Goal: Obtain resource: Download file/media

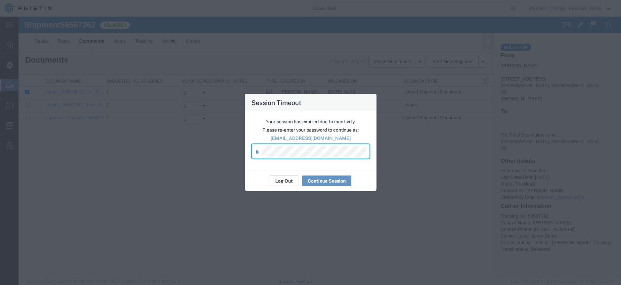
click at [281, 180] on button "Log Out" at bounding box center [284, 180] width 29 height 11
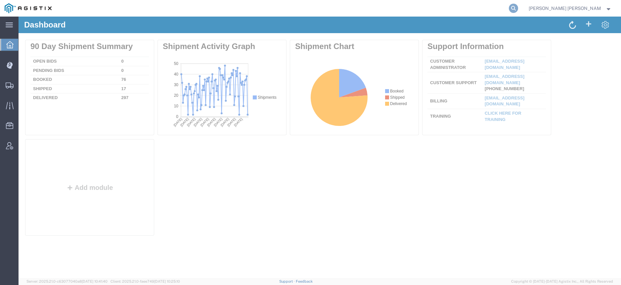
click at [518, 10] on icon at bounding box center [513, 8] width 9 height 9
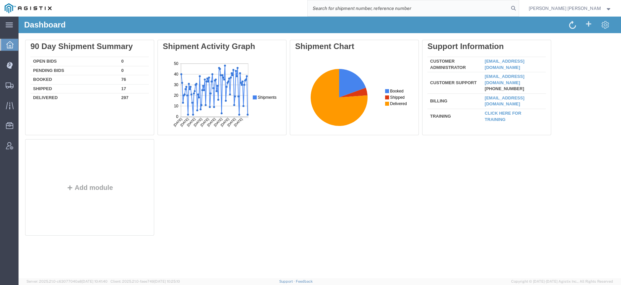
click at [503, 12] on input "search" at bounding box center [408, 8] width 201 height 16
paste input "57041466"
type input "57041466"
drag, startPoint x: 549, startPoint y: 8, endPoint x: 521, endPoint y: 11, distance: 28.0
click at [518, 8] on icon at bounding box center [513, 8] width 9 height 9
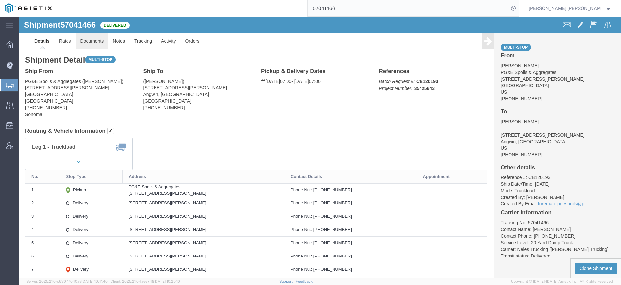
click link "Documents"
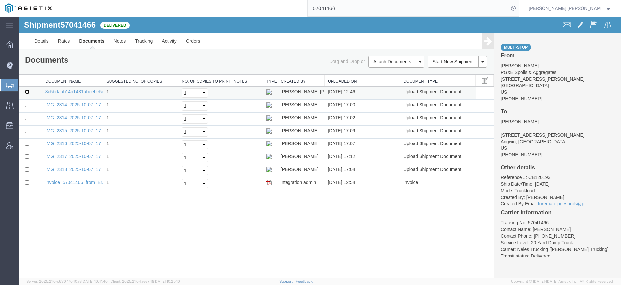
click at [29, 92] on input "checkbox" at bounding box center [27, 92] width 4 height 4
checkbox input "true"
click at [27, 104] on input "checkbox" at bounding box center [27, 105] width 4 height 4
checkbox input "true"
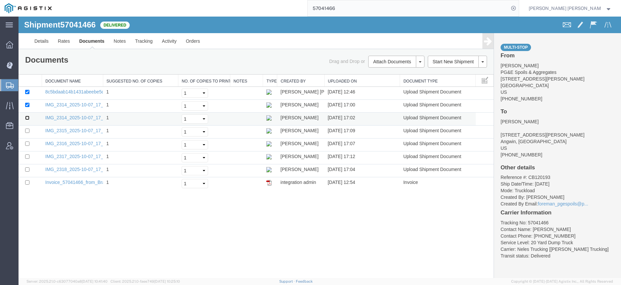
click at [28, 116] on input "checkbox" at bounding box center [27, 117] width 4 height 4
checkbox input "true"
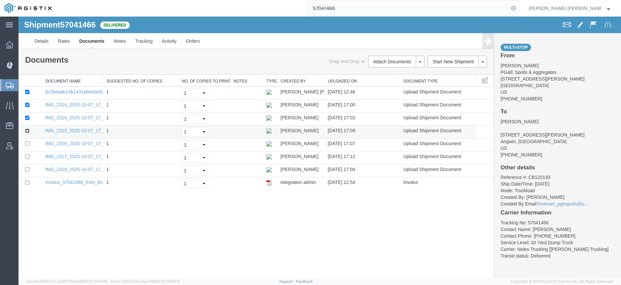
click at [27, 131] on input "checkbox" at bounding box center [27, 130] width 4 height 4
checkbox input "true"
click at [28, 141] on input "checkbox" at bounding box center [27, 143] width 4 height 4
checkbox input "true"
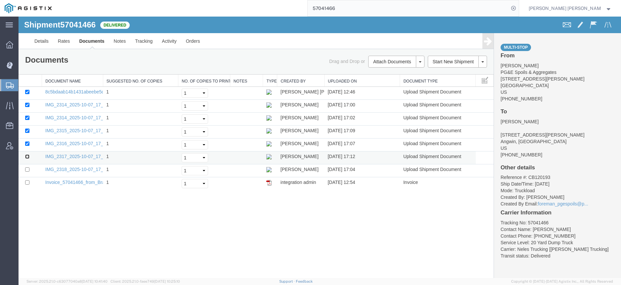
click at [28, 155] on input "checkbox" at bounding box center [27, 156] width 4 height 4
checkbox input "true"
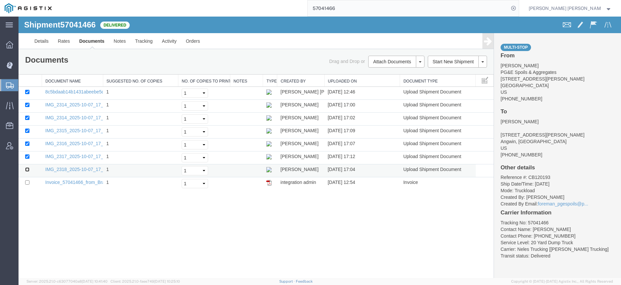
click at [28, 168] on input "checkbox" at bounding box center [27, 169] width 4 height 4
checkbox input "true"
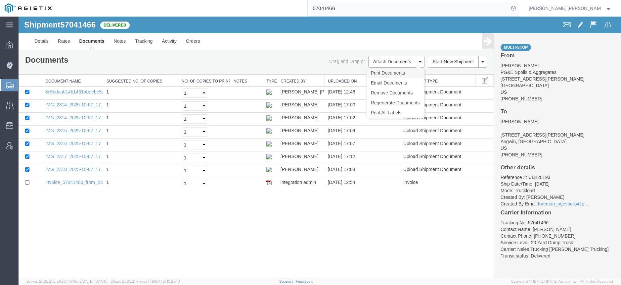
click at [386, 70] on link "Print Documents" at bounding box center [396, 73] width 58 height 10
drag, startPoint x: 364, startPoint y: 6, endPoint x: 291, endPoint y: 3, distance: 72.5
click at [292, 3] on div "57041466" at bounding box center [287, 8] width 463 height 17
paste input "56999101"
type input "56999101"
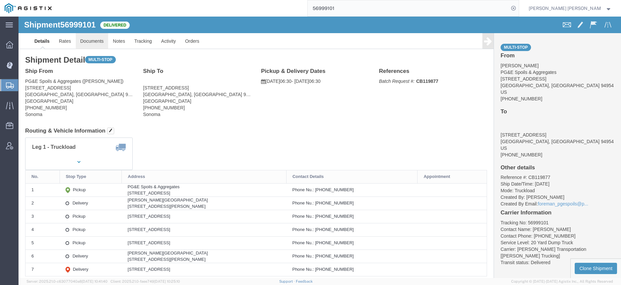
click link "Documents"
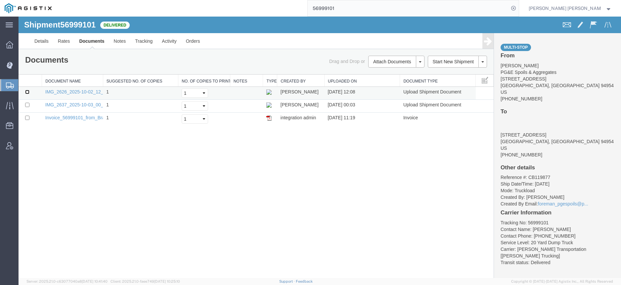
click at [26, 92] on input "checkbox" at bounding box center [27, 92] width 4 height 4
checkbox input "true"
click at [27, 105] on input "checkbox" at bounding box center [27, 105] width 4 height 4
checkbox input "true"
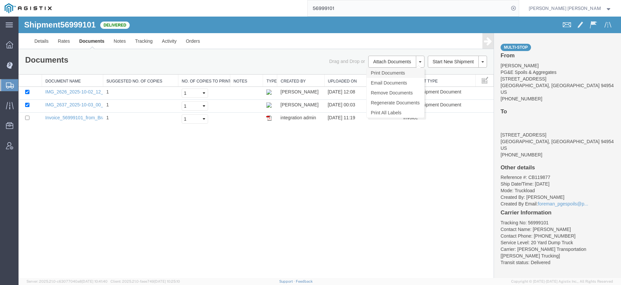
click at [377, 72] on link "Print Documents" at bounding box center [396, 73] width 58 height 10
click at [368, 10] on input "56999101" at bounding box center [408, 8] width 201 height 16
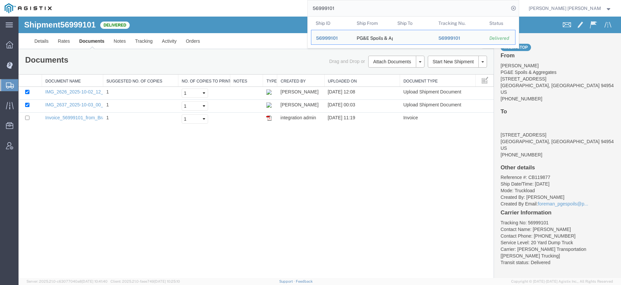
drag, startPoint x: 385, startPoint y: 7, endPoint x: 273, endPoint y: -7, distance: 113.4
click at [273, 0] on html "main_menu Created with Sketch. Collapse Menu Dashboard Dispatch Manager Shipmen…" at bounding box center [310, 142] width 621 height 285
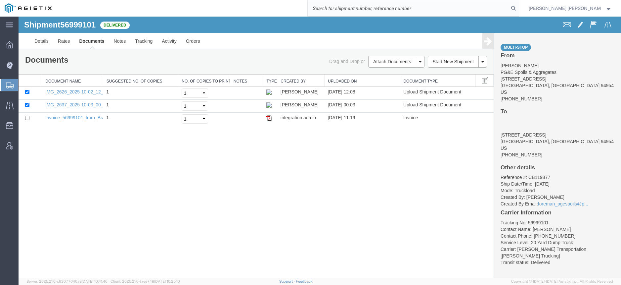
paste input "56999106"
type input "56999106"
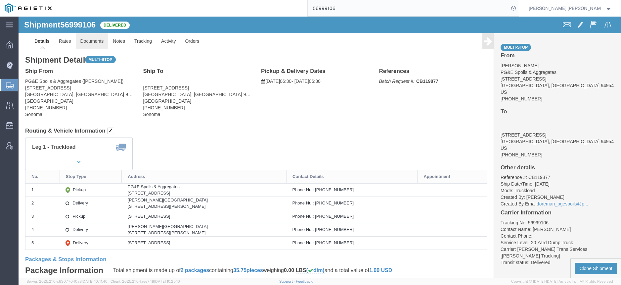
click link "Documents"
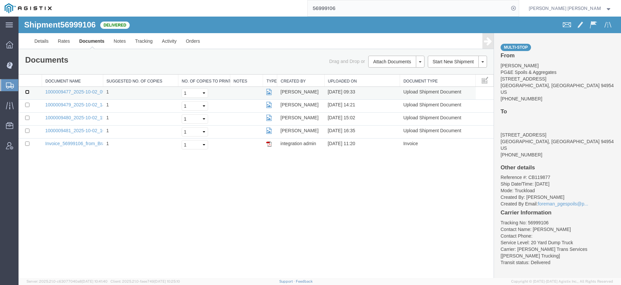
click at [27, 92] on input "checkbox" at bounding box center [27, 92] width 4 height 4
checkbox input "true"
click at [26, 105] on input "checkbox" at bounding box center [27, 105] width 4 height 4
checkbox input "true"
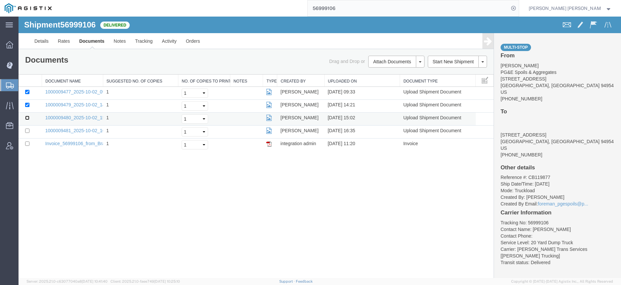
click at [29, 119] on input "checkbox" at bounding box center [27, 117] width 4 height 4
checkbox input "true"
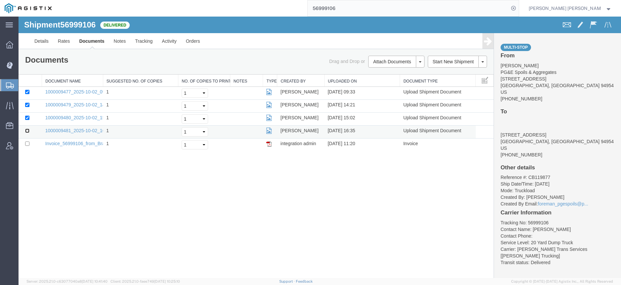
click at [26, 131] on input "checkbox" at bounding box center [27, 130] width 4 height 4
checkbox input "true"
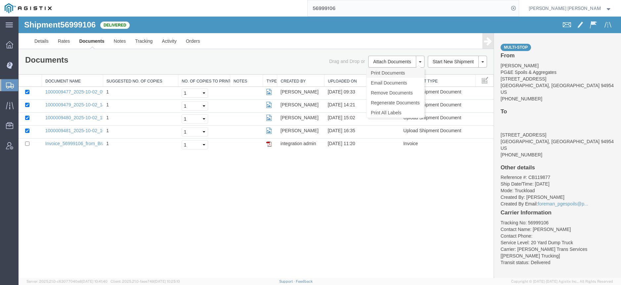
click at [383, 71] on link "Print Documents" at bounding box center [396, 73] width 58 height 10
click at [141, 38] on link "Tracking" at bounding box center [143, 41] width 27 height 16
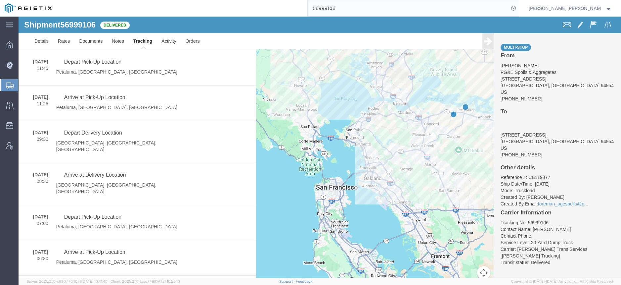
scroll to position [231, 0]
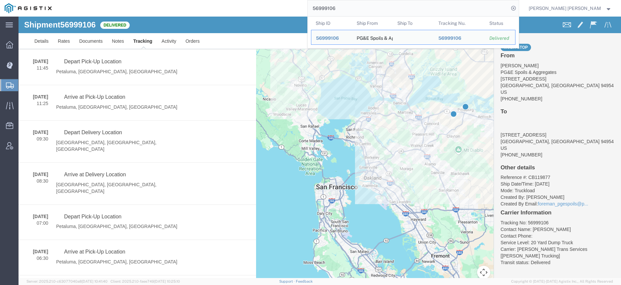
drag, startPoint x: 371, startPoint y: 5, endPoint x: 297, endPoint y: 1, distance: 74.2
click at [297, 1] on div "56999106 Ship ID Ship From Ship To Tracking Nu. Status Ship ID 56999106 Ship Fr…" at bounding box center [287, 8] width 463 height 17
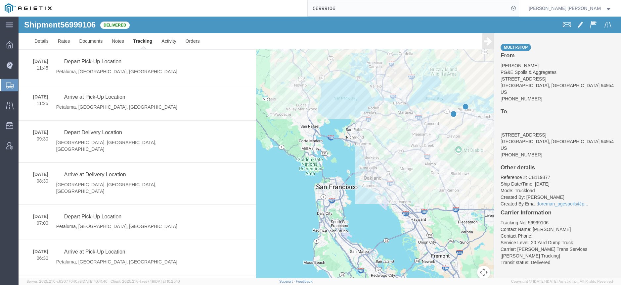
drag, startPoint x: 336, startPoint y: 6, endPoint x: 286, endPoint y: 3, distance: 50.7
click at [287, 3] on div "56999106" at bounding box center [287, 8] width 463 height 17
type input "56994889"
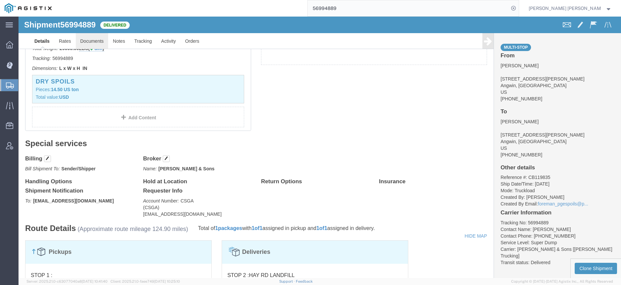
click link "Documents"
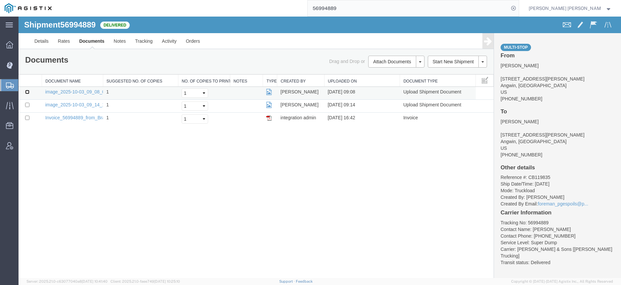
click at [28, 93] on input "checkbox" at bounding box center [27, 92] width 4 height 4
checkbox input "true"
click at [26, 104] on input "checkbox" at bounding box center [27, 105] width 4 height 4
checkbox input "true"
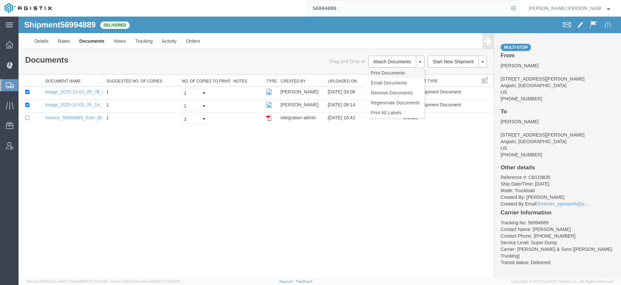
click at [391, 69] on link "Print Documents" at bounding box center [396, 73] width 58 height 10
click at [142, 45] on link "Tracking" at bounding box center [143, 41] width 27 height 16
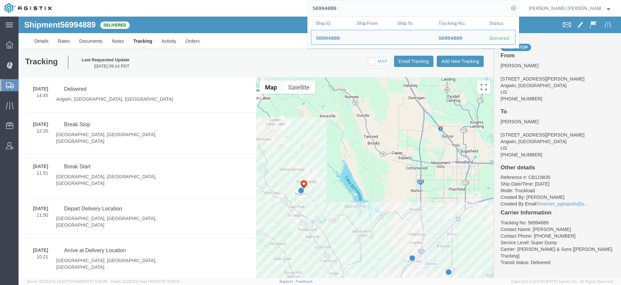
drag, startPoint x: 349, startPoint y: 2, endPoint x: 244, endPoint y: -14, distance: 106.4
click at [244, 0] on html "main_menu Created with Sketch. Collapse Menu Dashboard Dispatch Manager Shipmen…" at bounding box center [310, 142] width 621 height 285
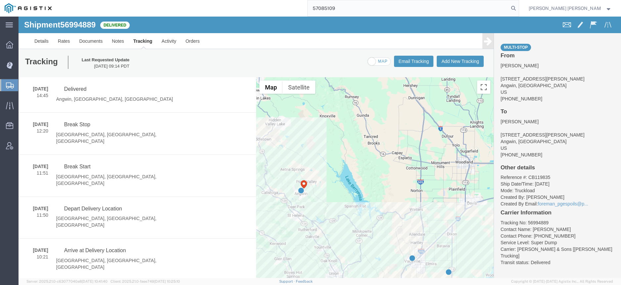
type input "57085109"
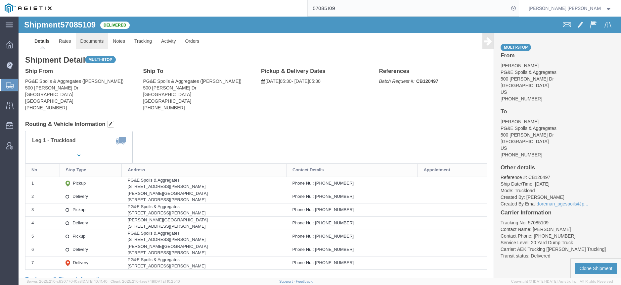
click link "Documents"
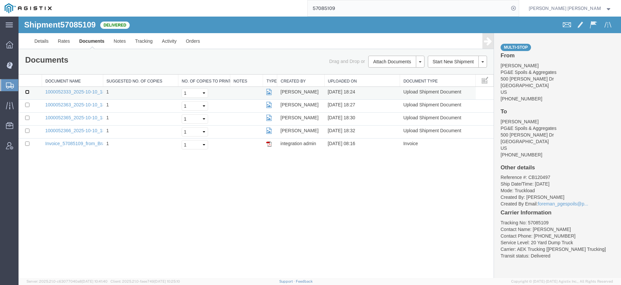
click at [29, 92] on input "checkbox" at bounding box center [27, 92] width 4 height 4
checkbox input "true"
click at [26, 103] on input "checkbox" at bounding box center [27, 105] width 4 height 4
checkbox input "true"
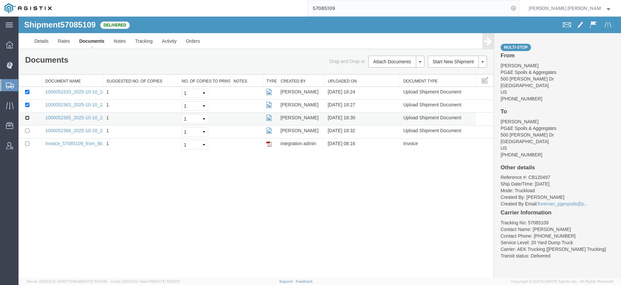
click at [29, 117] on input "checkbox" at bounding box center [27, 117] width 4 height 4
checkbox input "true"
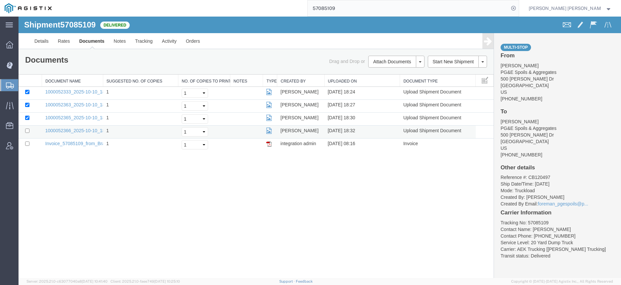
click at [29, 131] on td at bounding box center [30, 131] width 23 height 13
click at [29, 131] on input "checkbox" at bounding box center [27, 130] width 4 height 4
checkbox input "true"
click at [19, 17] on link "Print Documents" at bounding box center [19, 17] width 0 height 0
drag, startPoint x: 377, startPoint y: 7, endPoint x: 274, endPoint y: 1, distance: 103.1
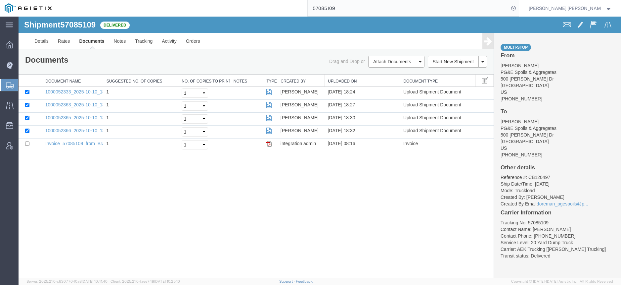
click at [277, 1] on div "57085109" at bounding box center [287, 8] width 463 height 17
paste input "57024741"
type input "57024741"
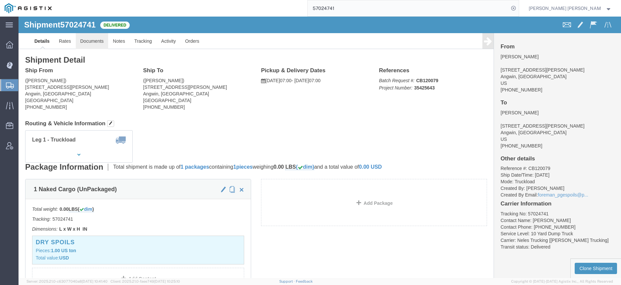
click link "Documents"
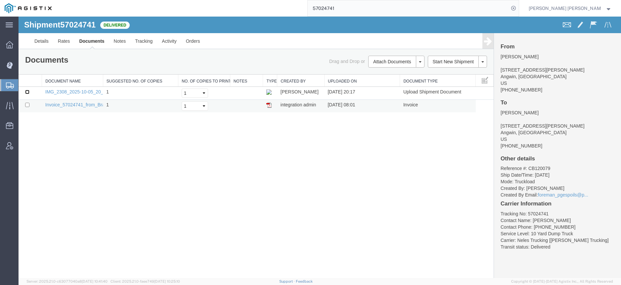
drag, startPoint x: 28, startPoint y: 92, endPoint x: 98, endPoint y: 101, distance: 70.1
click at [28, 92] on input "checkbox" at bounding box center [27, 92] width 4 height 4
checkbox input "true"
click at [19, 17] on link "Print Documents" at bounding box center [19, 17] width 0 height 0
click at [140, 36] on link "Tracking" at bounding box center [143, 41] width 27 height 16
